Goal: Complete application form

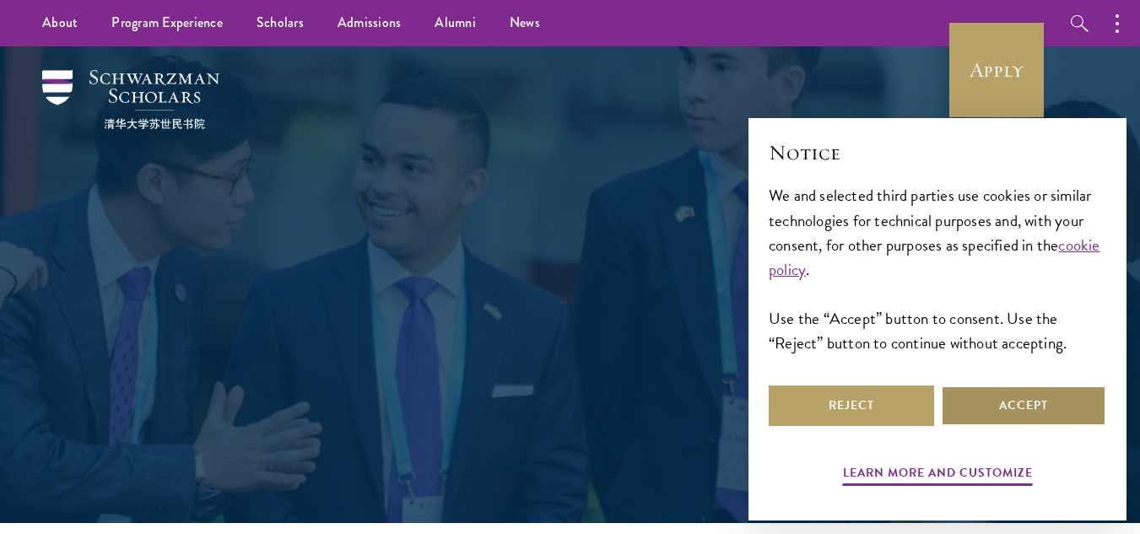
click at [1048, 407] on button "Accept" at bounding box center [1023, 406] width 165 height 41
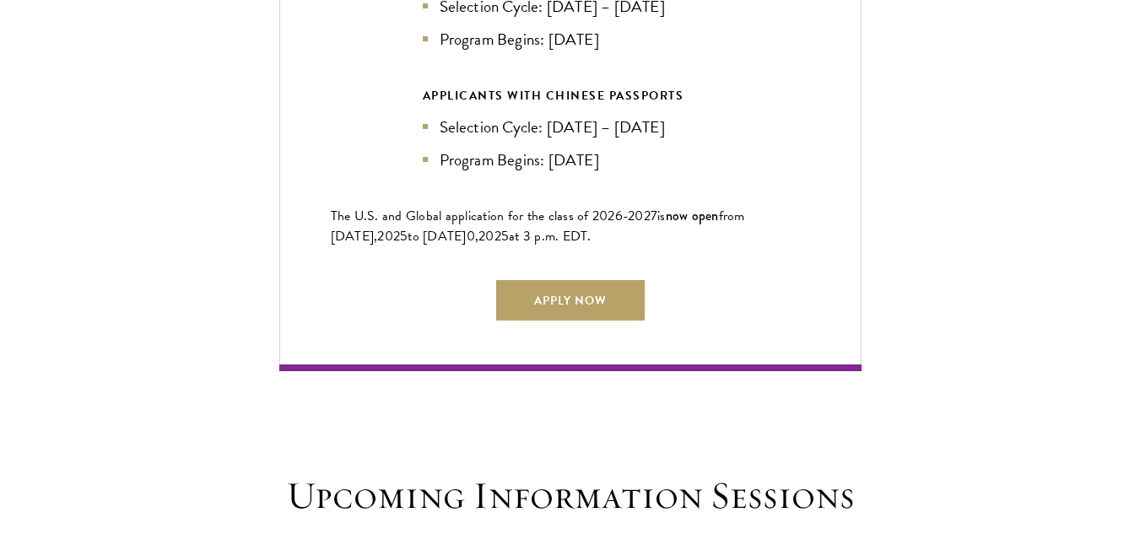
scroll to position [3966, 0]
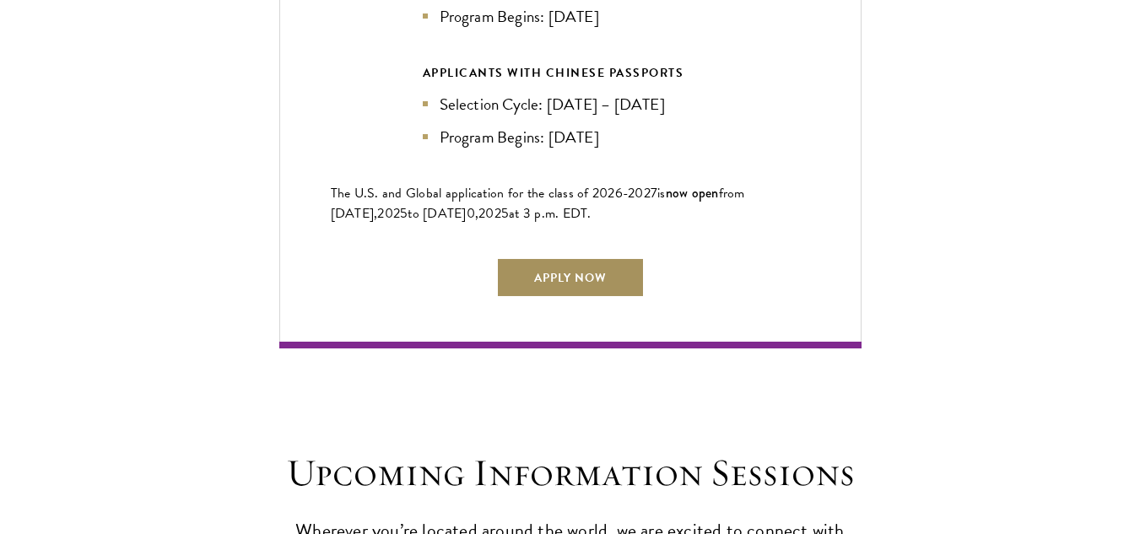
click at [586, 265] on link "Apply Now" at bounding box center [570, 277] width 149 height 41
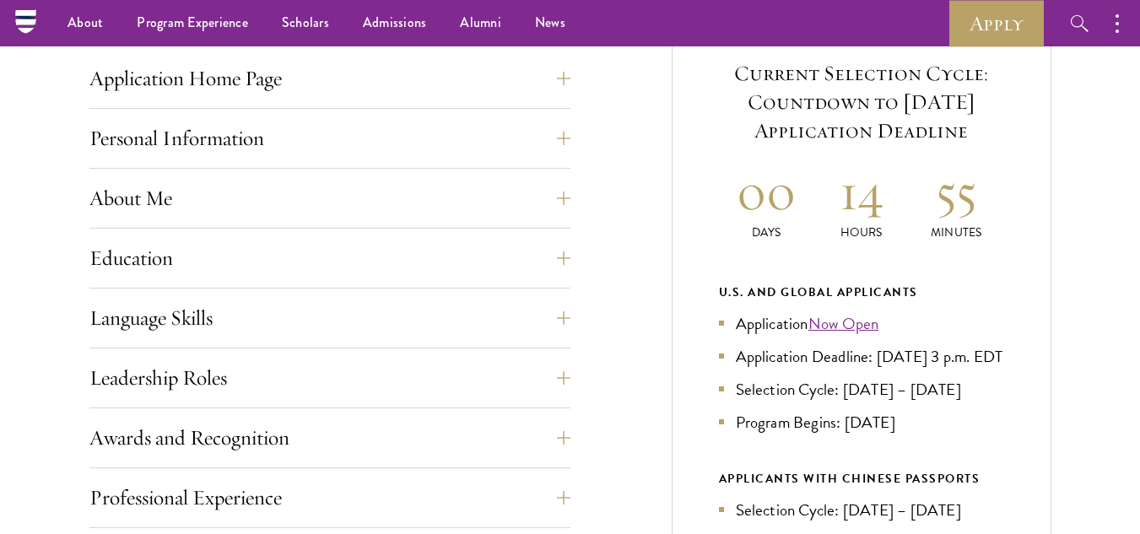
scroll to position [169, 0]
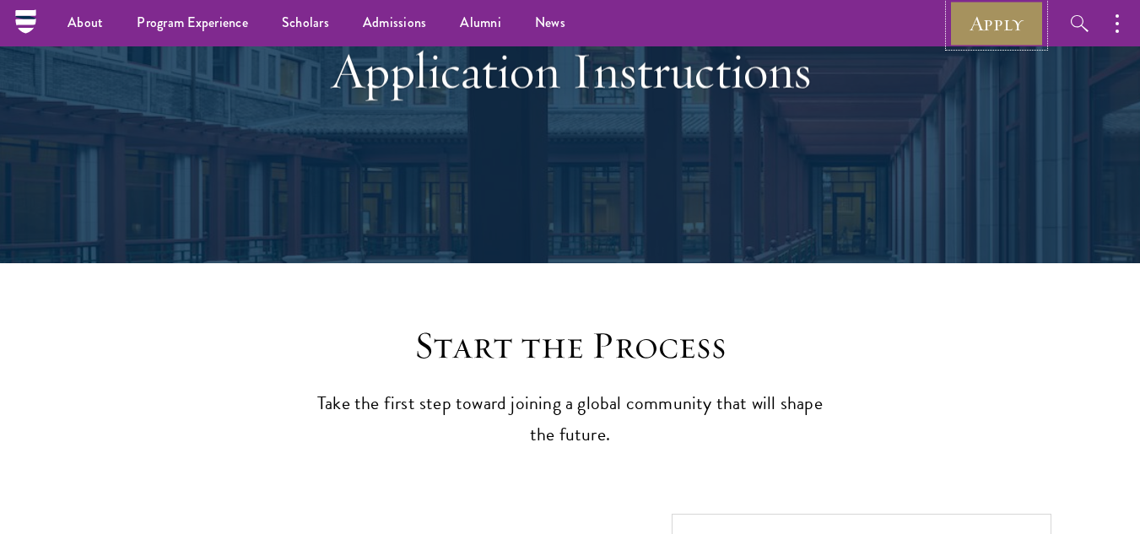
click at [984, 31] on link "Apply" at bounding box center [996, 23] width 95 height 46
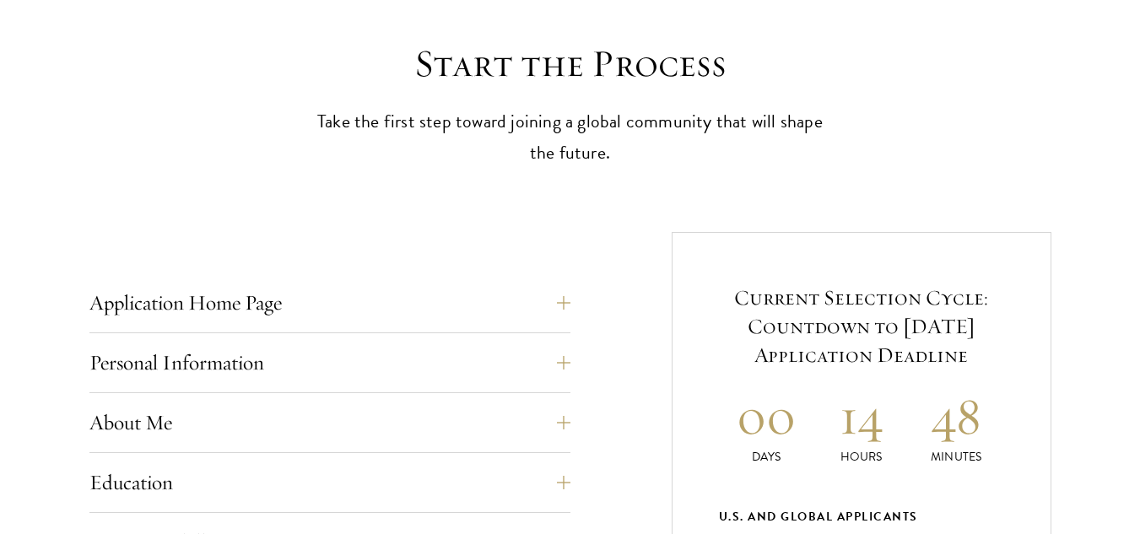
scroll to position [506, 0]
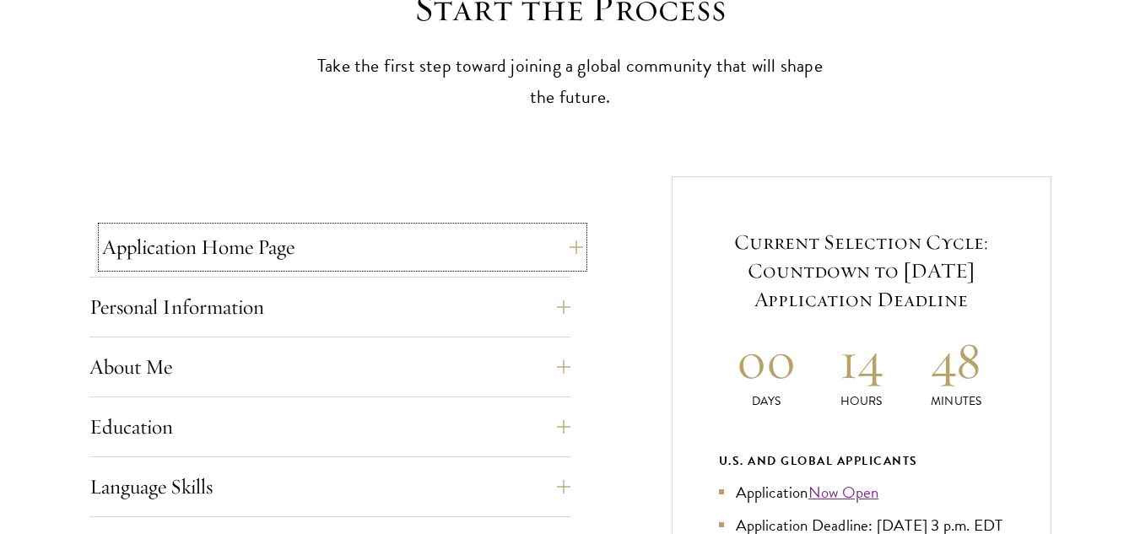
click at [560, 247] on button "Application Home Page" at bounding box center [342, 247] width 481 height 41
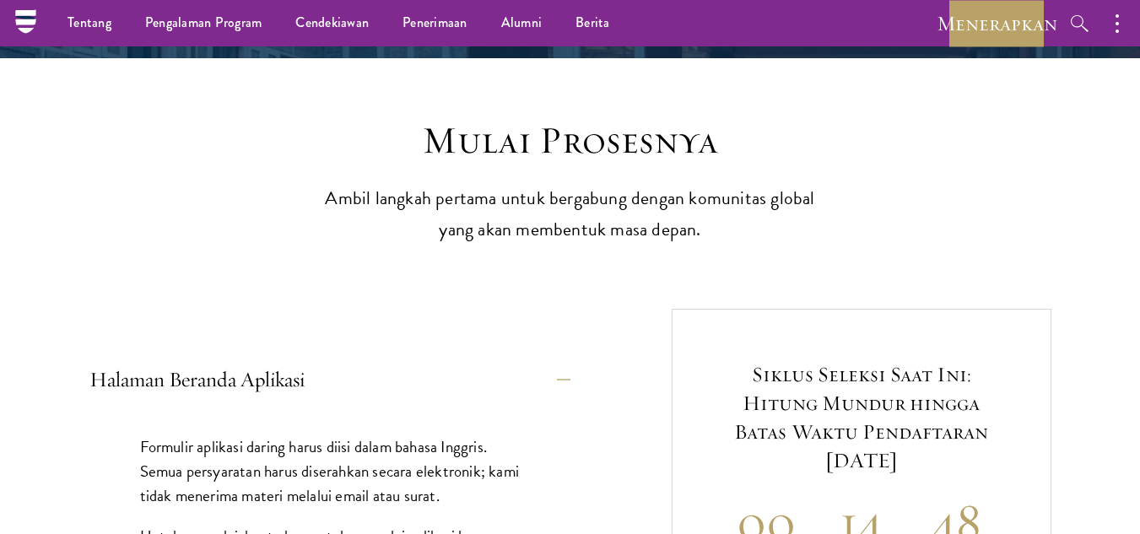
scroll to position [338, 0]
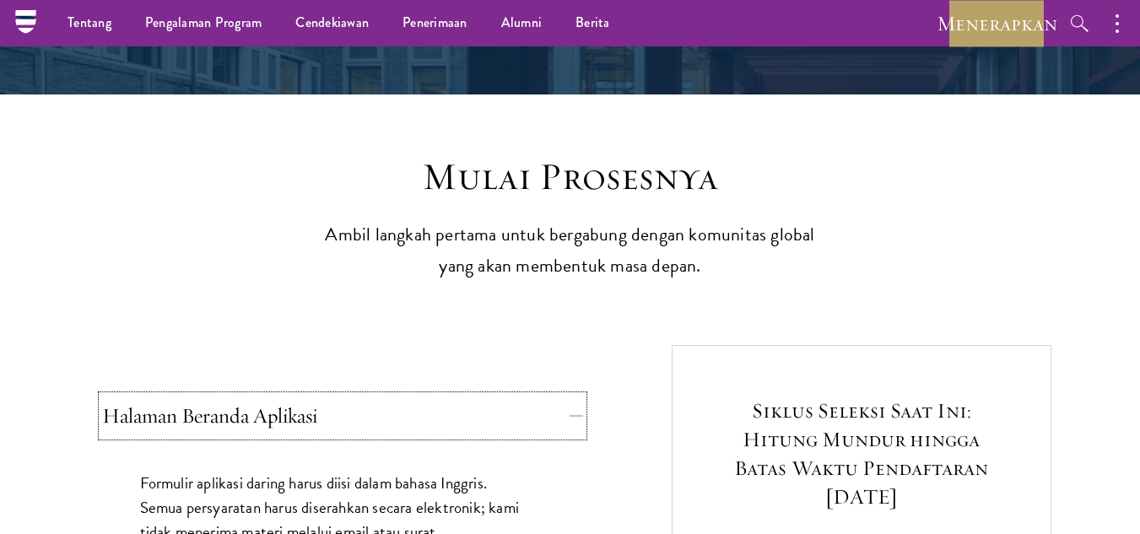
click at [564, 409] on button "Halaman Beranda Aplikasi" at bounding box center [342, 416] width 481 height 41
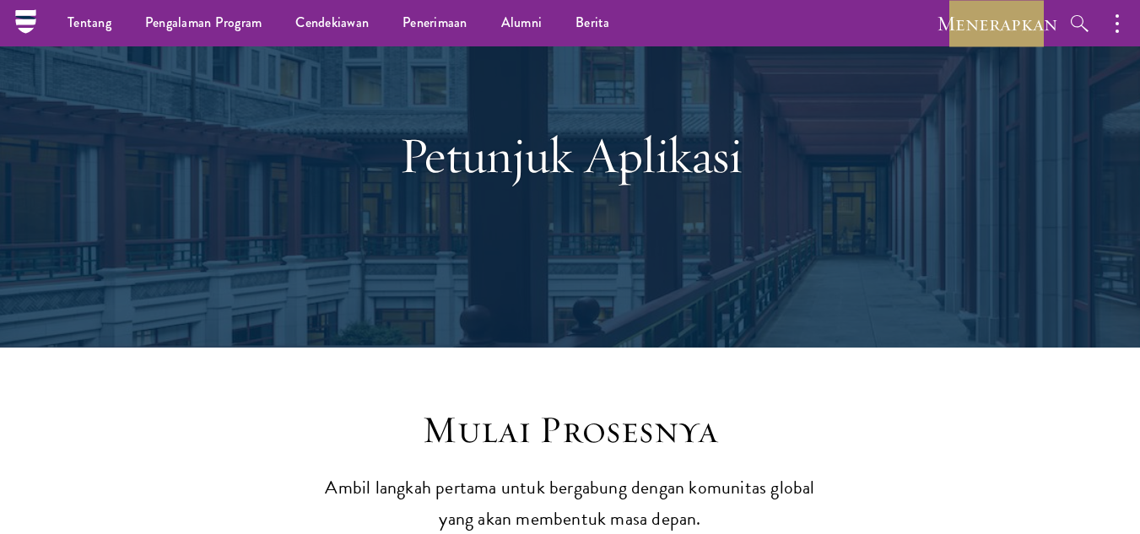
scroll to position [0, 0]
